Goal: Navigation & Orientation: Find specific page/section

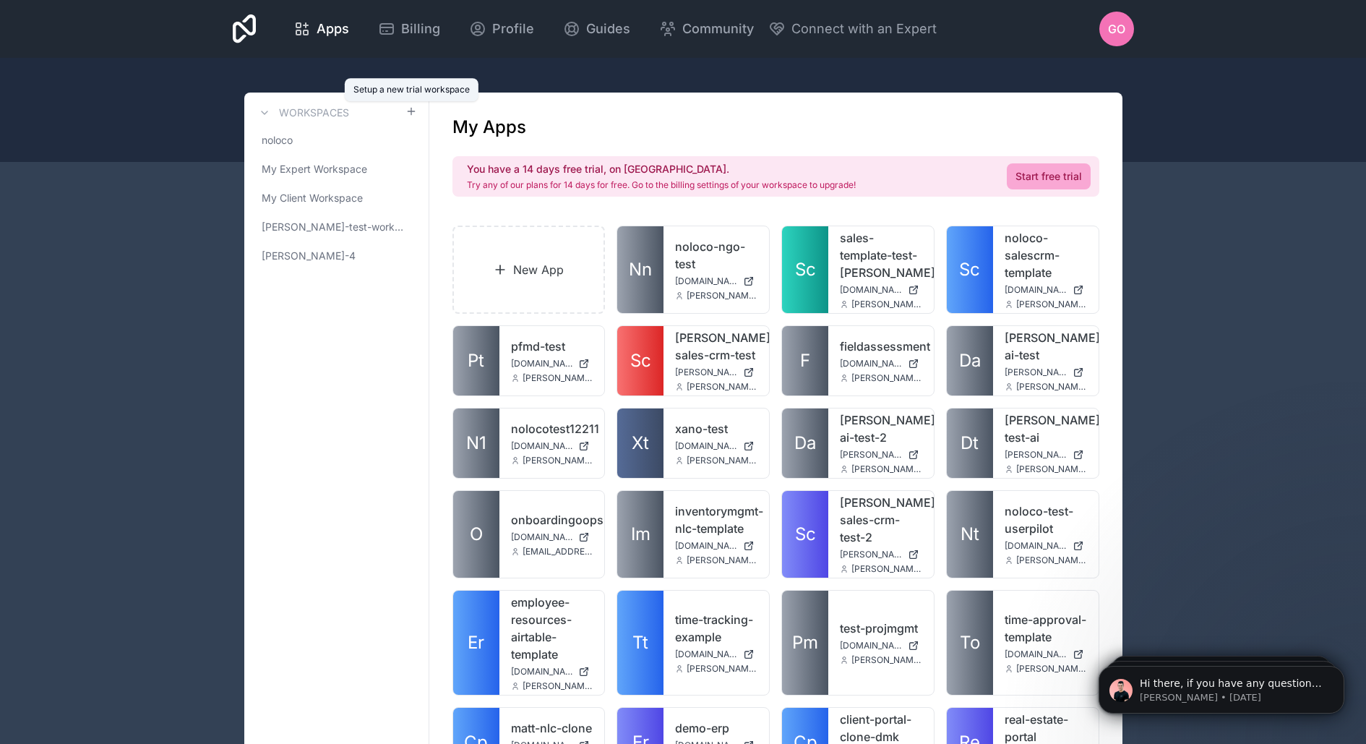
click at [411, 111] on icon at bounding box center [411, 111] width 7 height 0
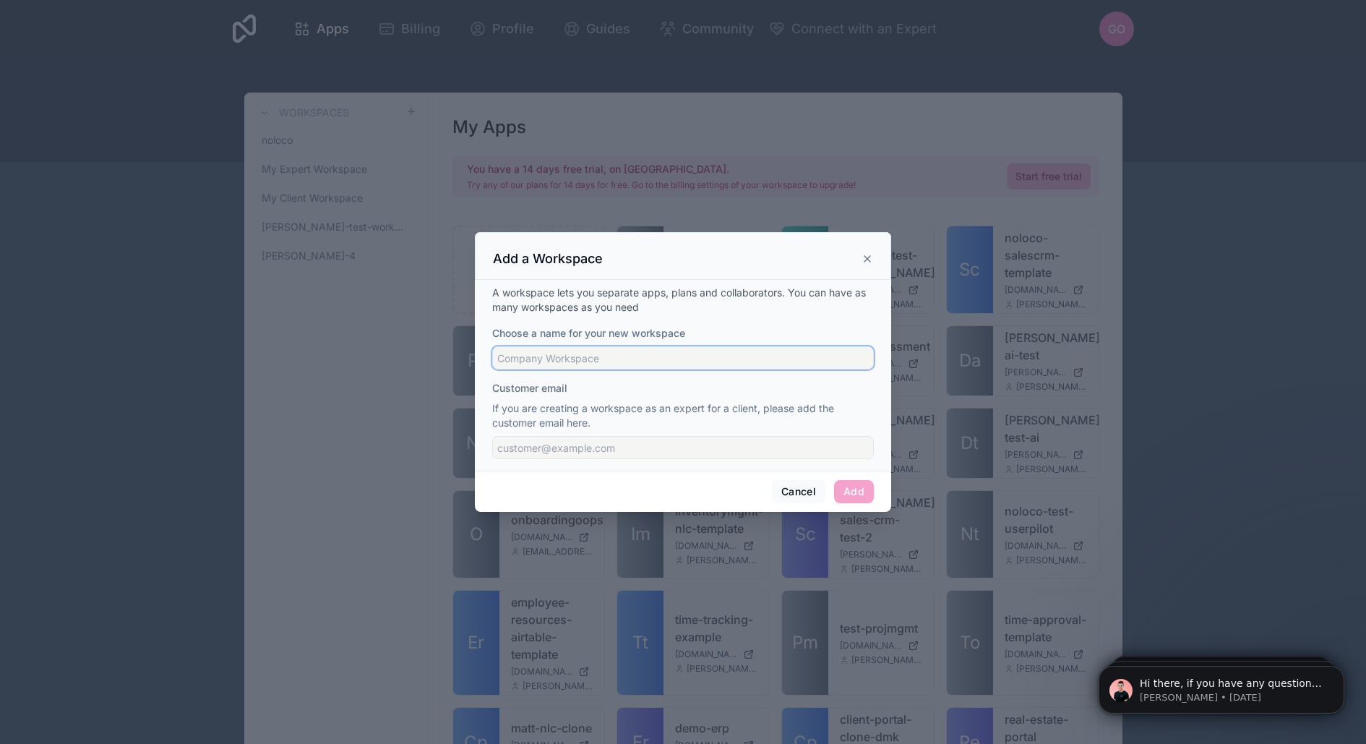
click at [544, 363] on input "Choose a name for your new workspace" at bounding box center [683, 357] width 382 height 23
click at [536, 408] on p "If you are creating a workspace as an expert for a client, please add the custo…" at bounding box center [683, 415] width 382 height 29
click at [542, 460] on div "A workspace lets you separate apps, plans and collaborators. You can have as ma…" at bounding box center [683, 375] width 416 height 191
click at [541, 455] on input "Customer email" at bounding box center [683, 447] width 382 height 23
click at [866, 257] on icon at bounding box center [867, 259] width 12 height 12
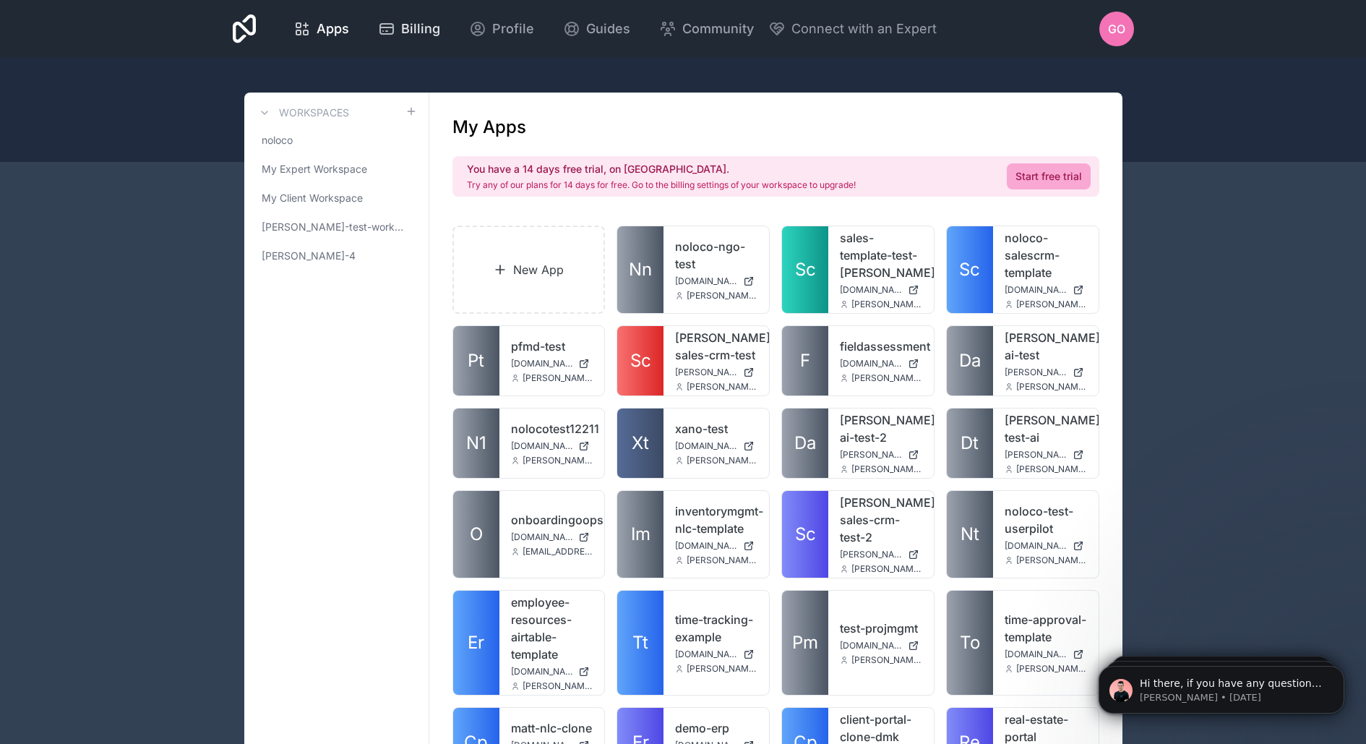
click at [429, 28] on span "Billing" at bounding box center [420, 29] width 39 height 20
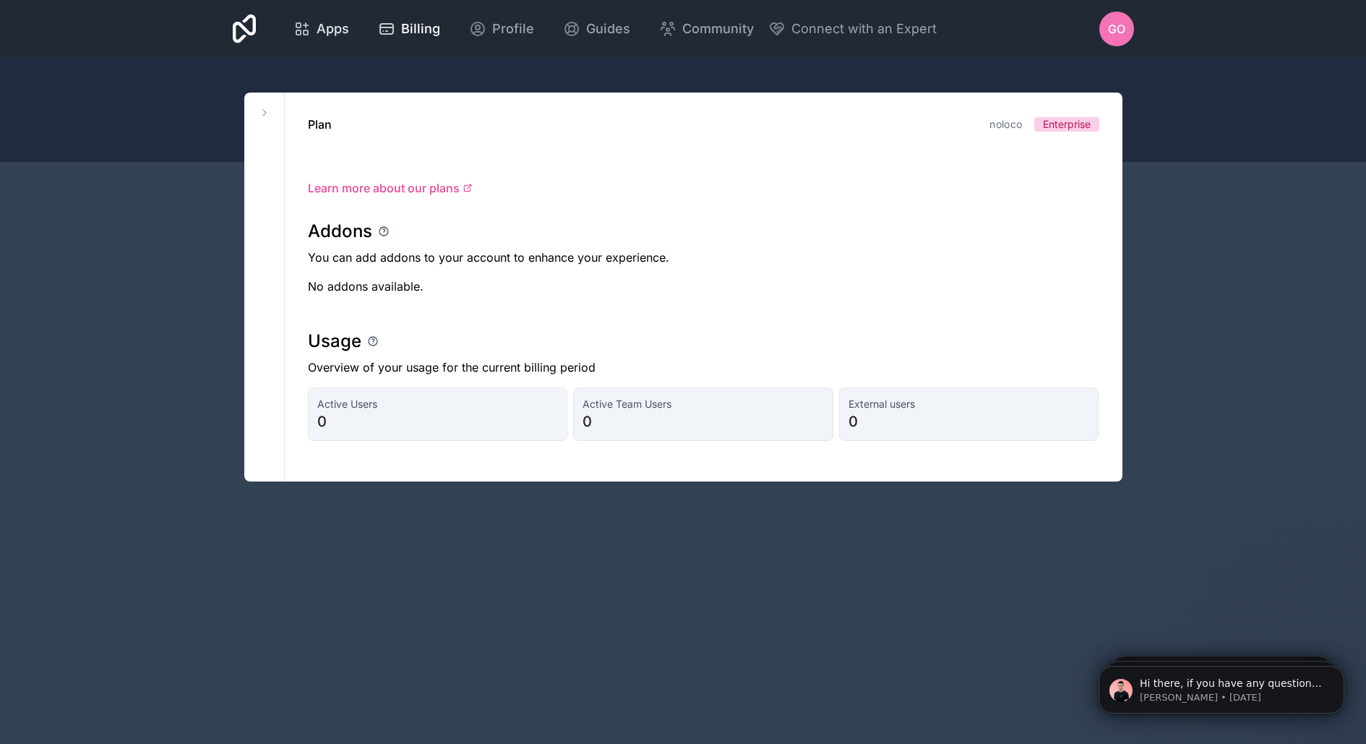
click at [322, 32] on span "Apps" at bounding box center [333, 29] width 33 height 20
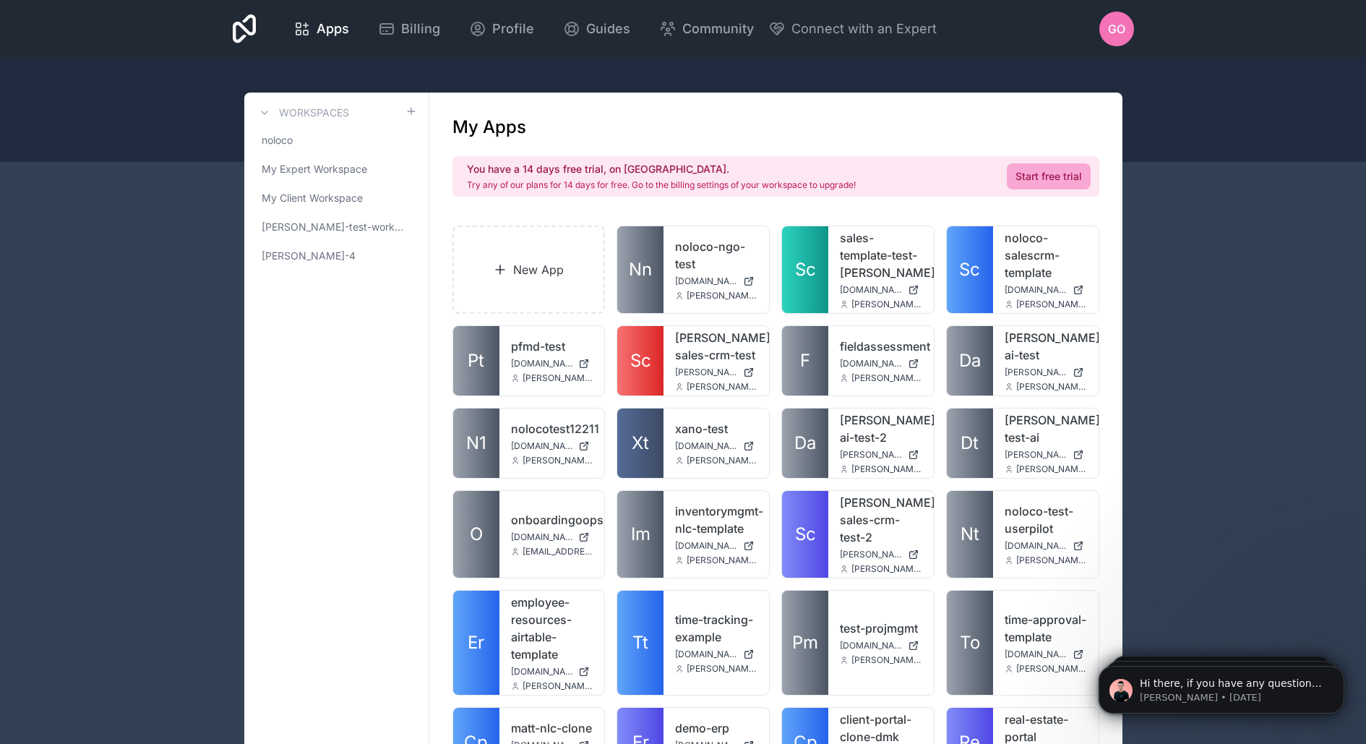
click at [1110, 22] on span "GO" at bounding box center [1116, 28] width 17 height 17
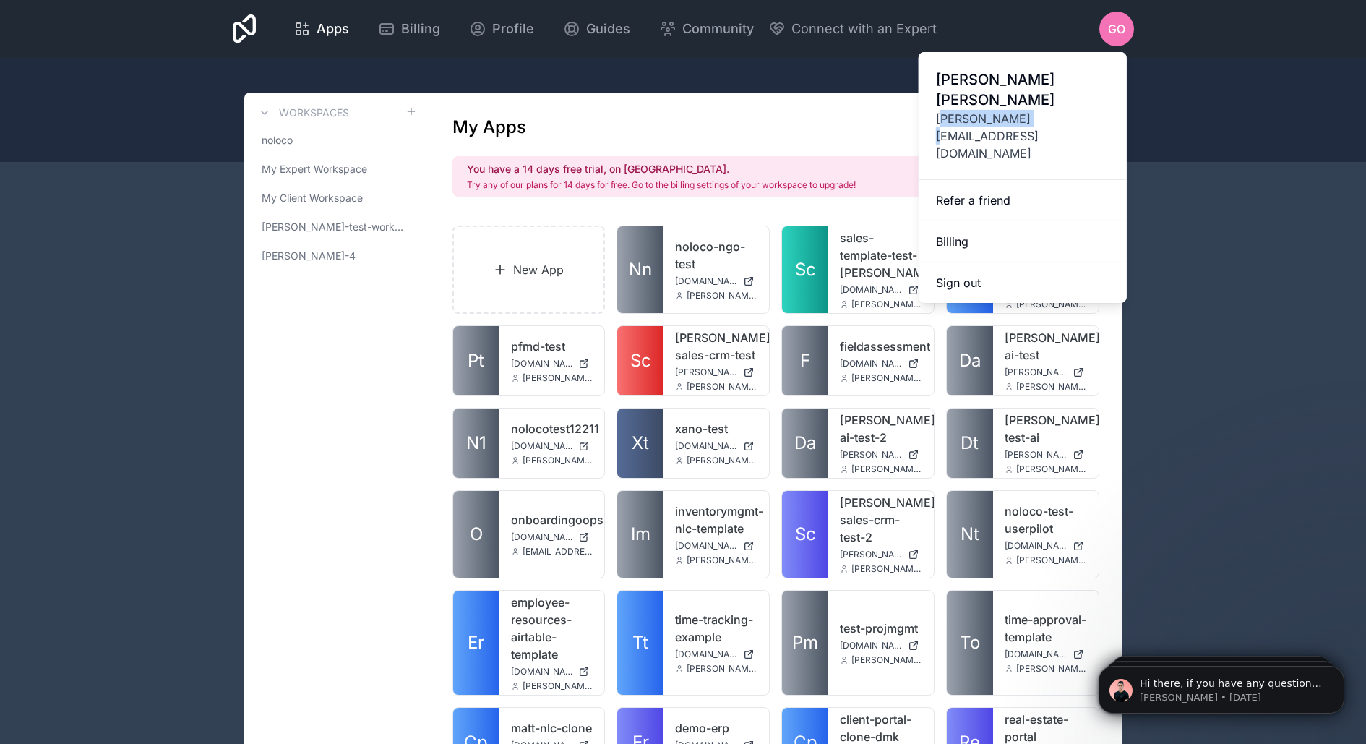
drag, startPoint x: 940, startPoint y: 102, endPoint x: 1065, endPoint y: 102, distance: 125.0
click at [1065, 110] on span "[PERSON_NAME][EMAIL_ADDRESS][DOMAIN_NAME]" at bounding box center [1022, 136] width 173 height 52
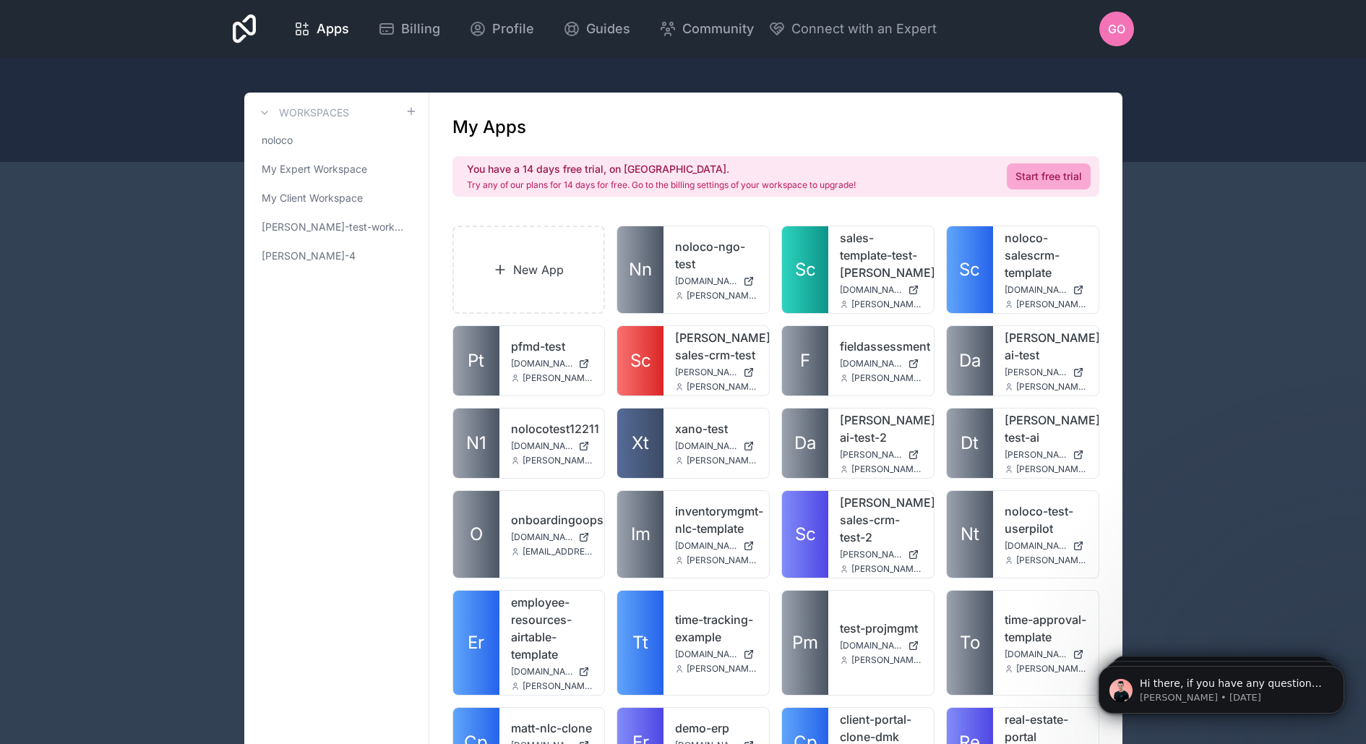
click at [275, 133] on span "noloco" at bounding box center [277, 140] width 31 height 14
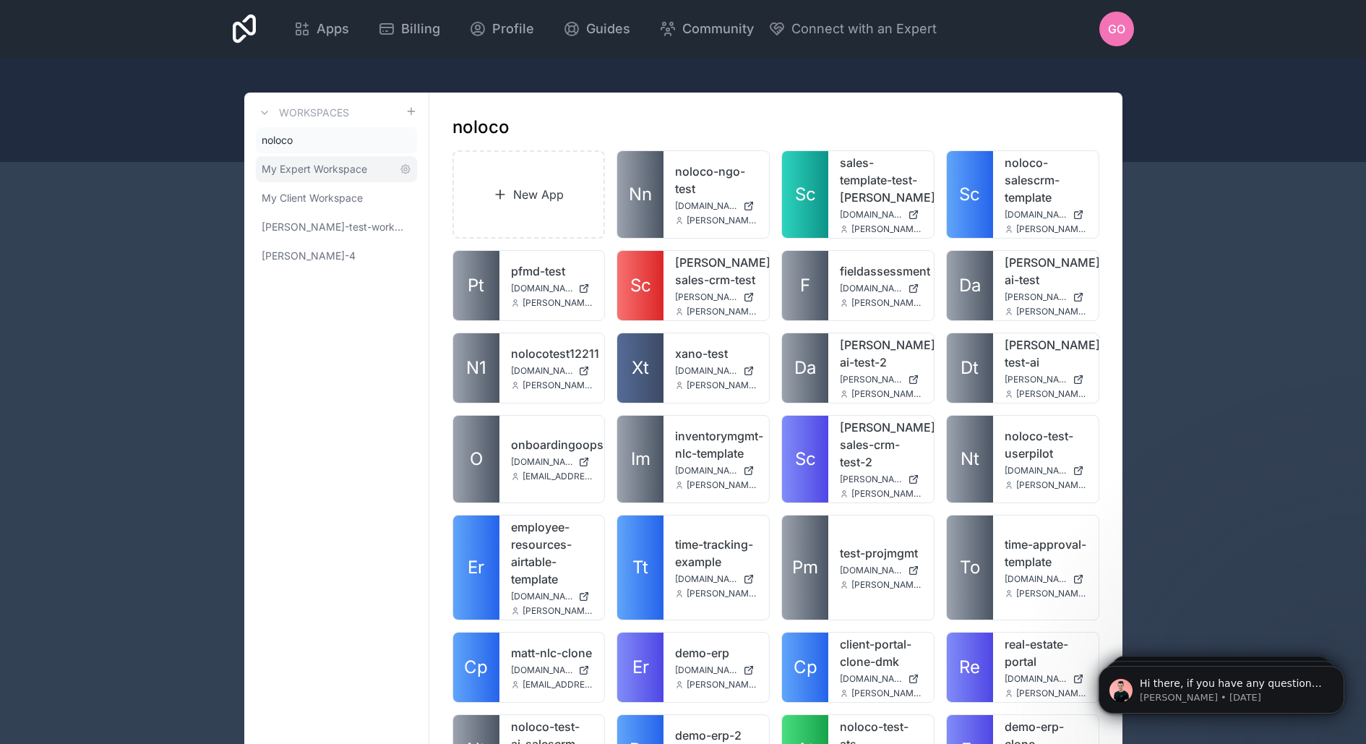
click at [338, 168] on span "My Expert Workspace" at bounding box center [315, 169] width 106 height 14
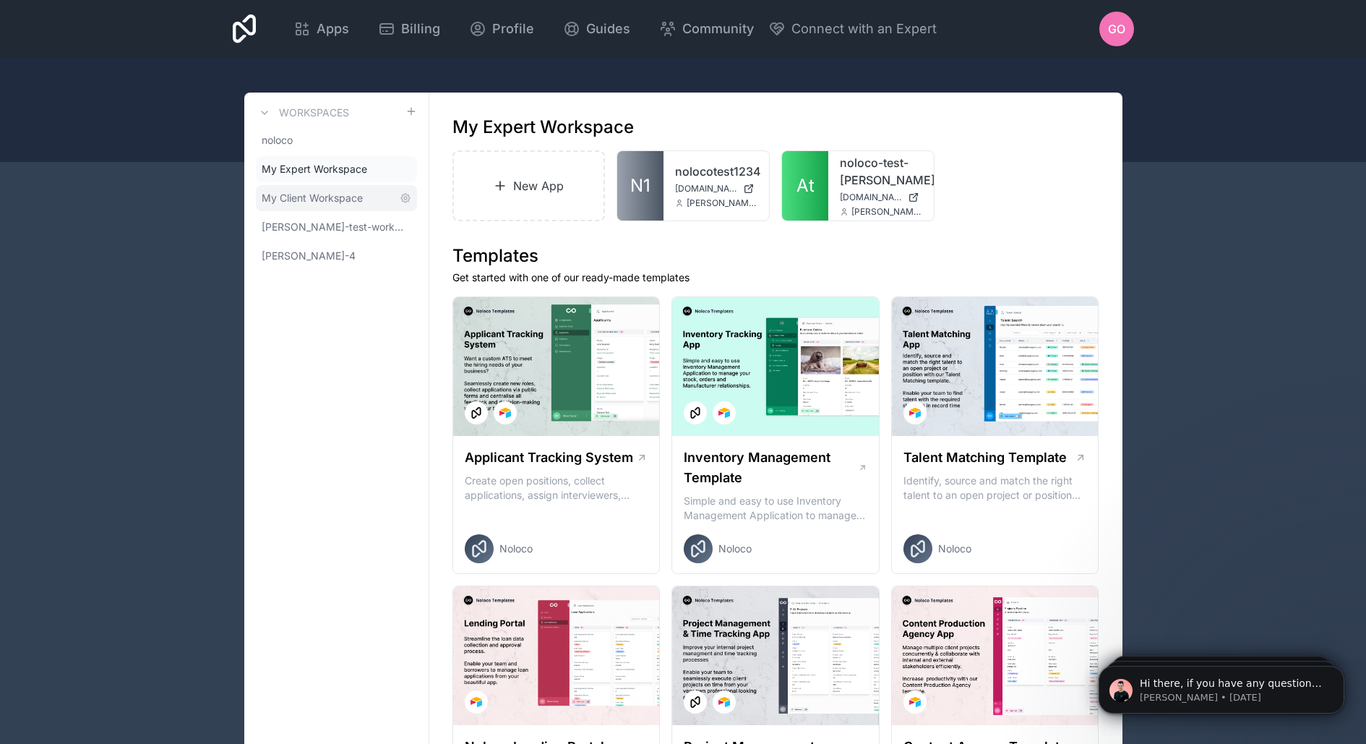
click at [344, 194] on span "My Client Workspace" at bounding box center [312, 198] width 101 height 14
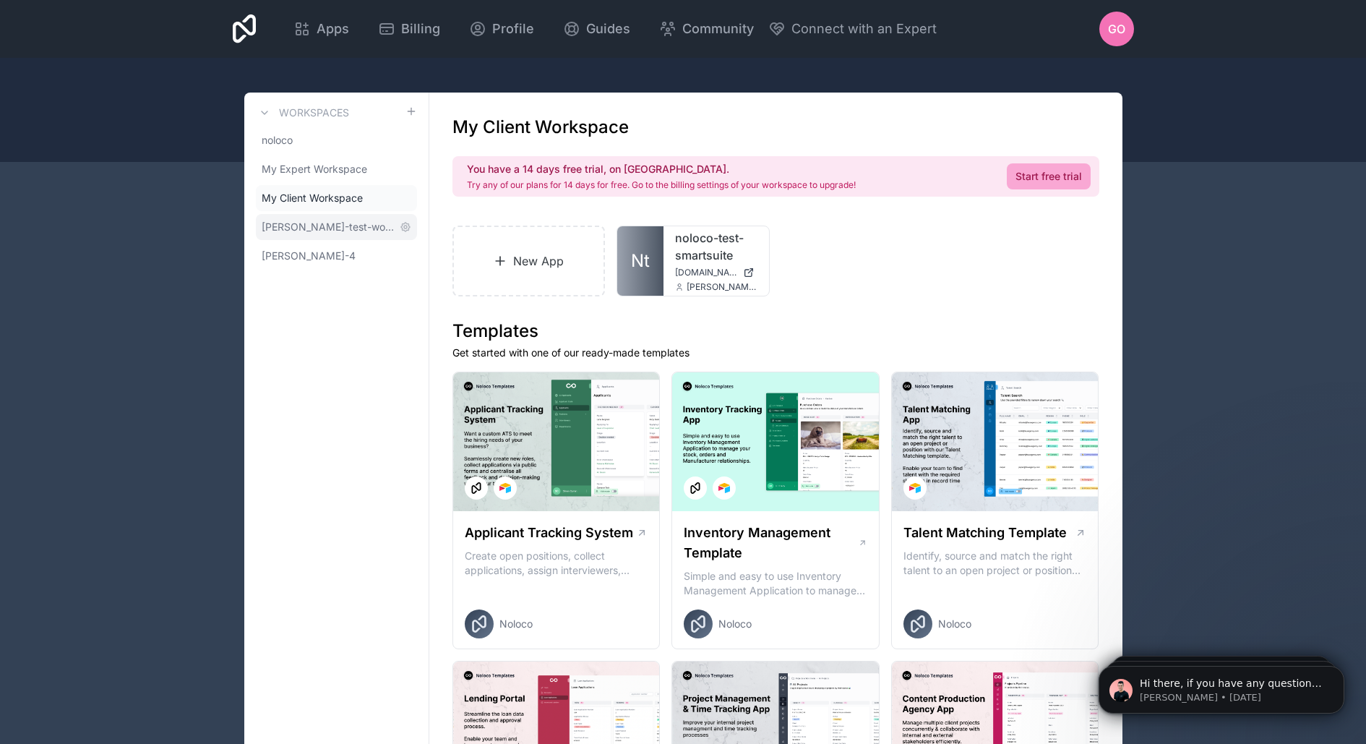
click at [354, 225] on span "[PERSON_NAME]-test-workspace" at bounding box center [328, 227] width 132 height 14
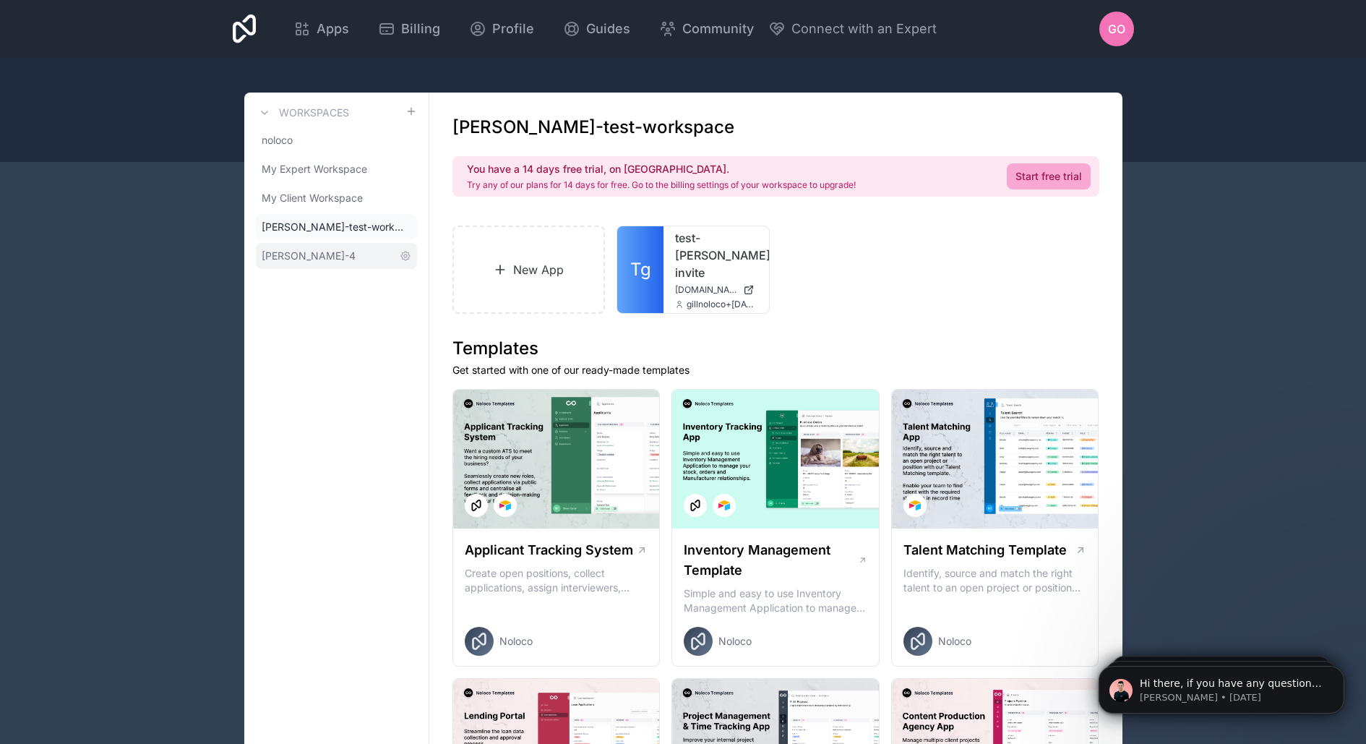
click at [354, 252] on link "[PERSON_NAME]-4" at bounding box center [336, 256] width 161 height 26
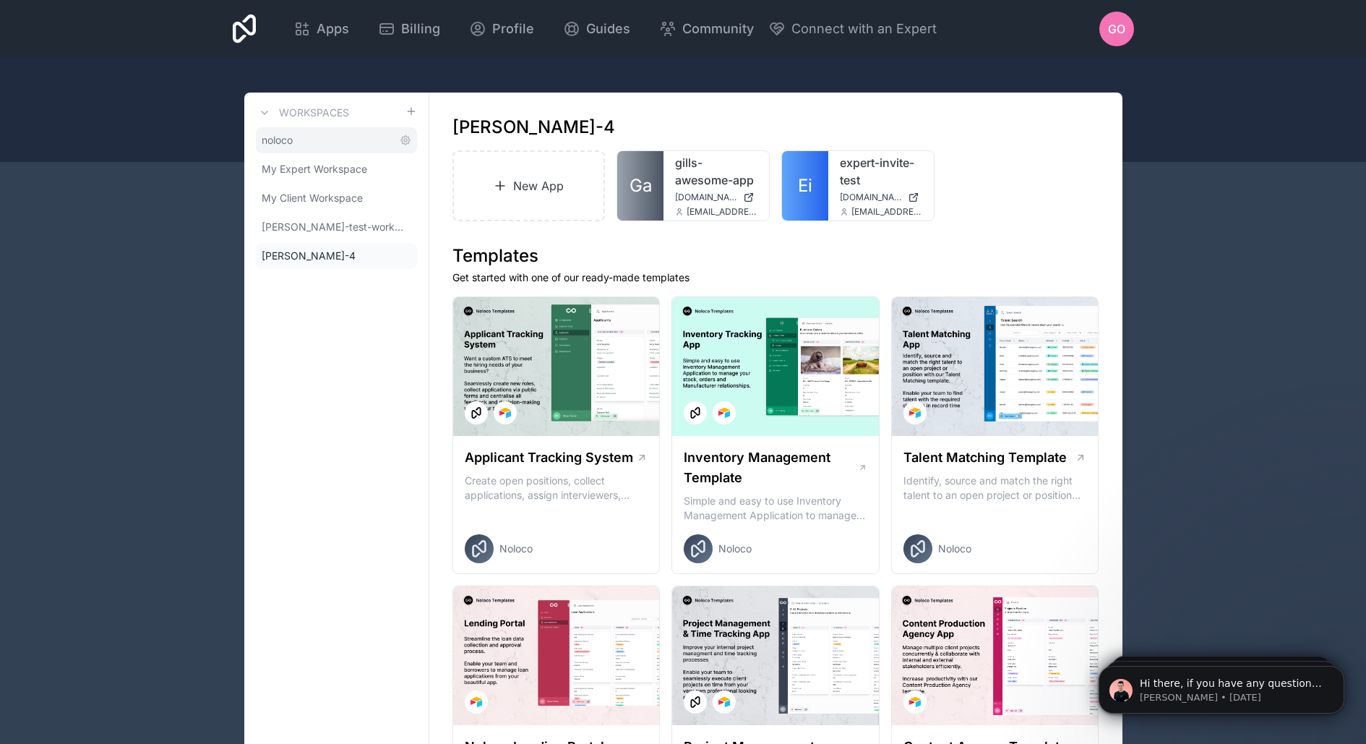
click at [301, 149] on link "noloco" at bounding box center [336, 140] width 161 height 26
